Goal: Navigation & Orientation: Find specific page/section

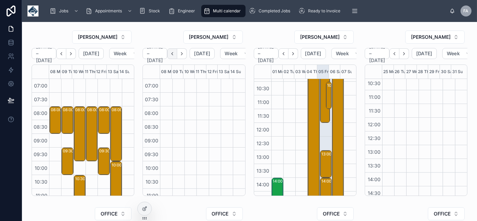
click at [173, 54] on icon "Back" at bounding box center [172, 53] width 1 height 3
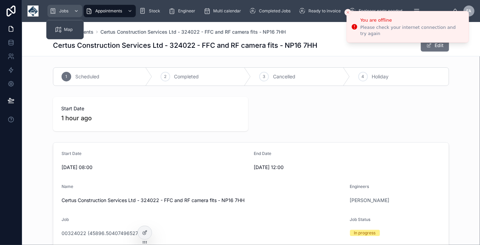
click at [70, 10] on div "Jobs" at bounding box center [64, 10] width 31 height 11
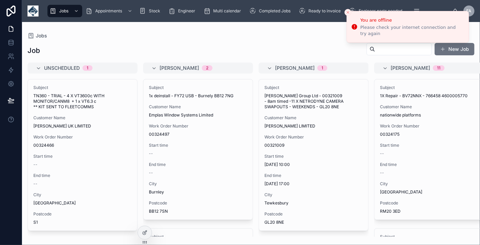
click at [186, 65] on div "[PERSON_NAME] A 2" at bounding box center [201, 68] width 85 height 11
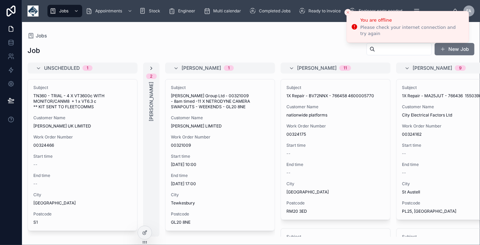
click at [153, 68] on icon at bounding box center [150, 68] width 5 height 5
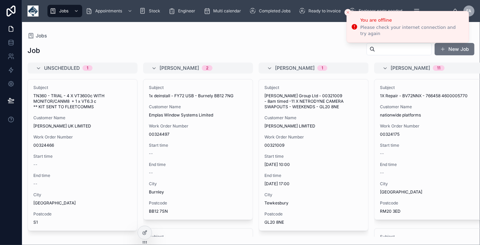
click at [221, 41] on div "Job New Job Unscheduled 1 Subject TN360 - TRIAL - 4 X VT3600c WITH MONITOR/CANM…" at bounding box center [251, 137] width 458 height 198
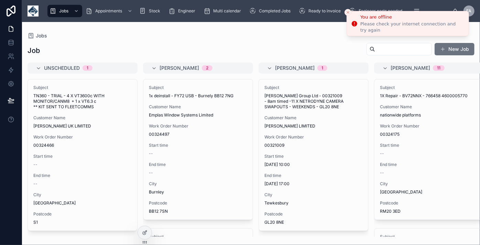
click at [349, 12] on icon "Close toast" at bounding box center [348, 12] width 4 height 4
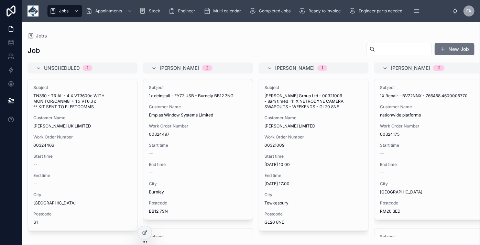
click at [272, 46] on div "Job New Job" at bounding box center [250, 51] width 447 height 16
drag, startPoint x: 147, startPoint y: 41, endPoint x: 225, endPoint y: 47, distance: 78.2
click at [225, 47] on div "Job New Job Unscheduled 1 Subject TN360 - TRIAL - 4 X VT3600c WITH MONITOR/CANM…" at bounding box center [251, 137] width 458 height 198
click at [223, 46] on div "Job New Job" at bounding box center [250, 51] width 447 height 16
